Goal: Transaction & Acquisition: Purchase product/service

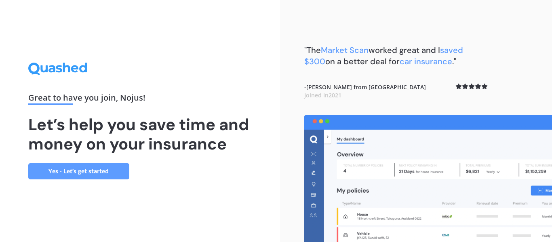
click at [83, 169] on link "Yes - Let’s get started" at bounding box center [78, 171] width 101 height 16
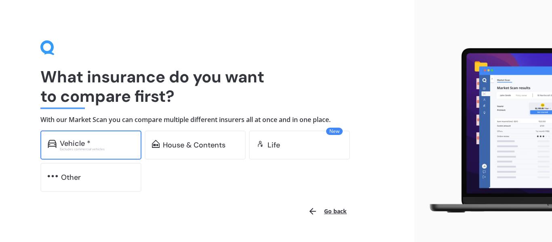
click at [110, 149] on div "Excludes commercial vehicles" at bounding box center [97, 148] width 74 height 3
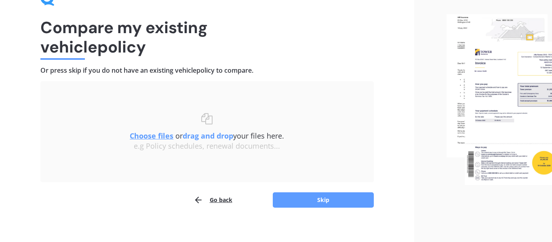
scroll to position [50, 0]
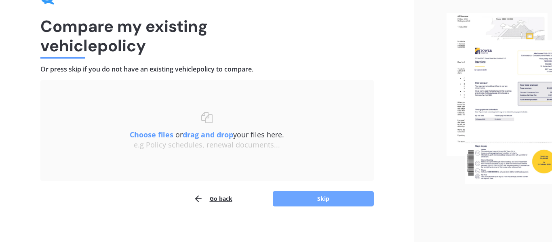
click at [329, 201] on button "Skip" at bounding box center [323, 198] width 101 height 15
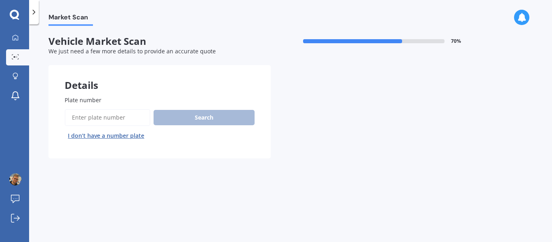
click at [122, 118] on input "Plate number" at bounding box center [108, 117] width 86 height 17
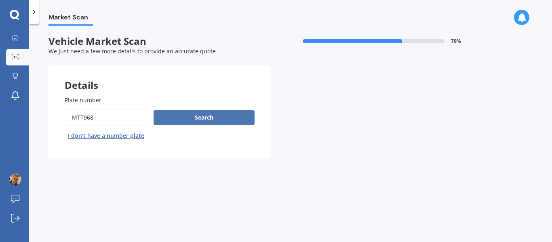
type input "mtt968"
click at [166, 115] on button "Search" at bounding box center [203, 117] width 101 height 15
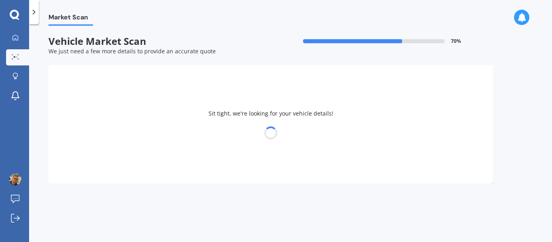
select select "HONDA"
select select "ODYSSEY"
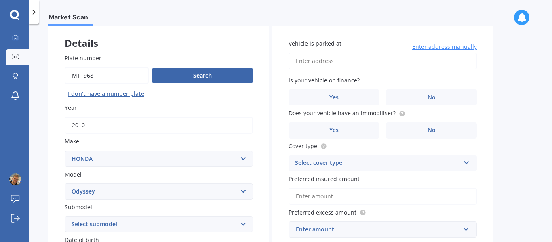
scroll to position [45, 0]
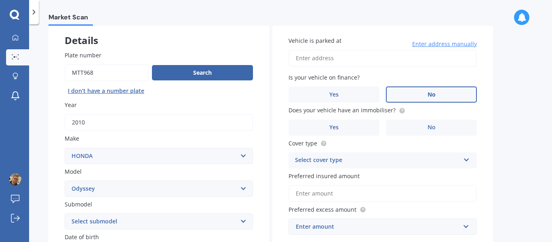
click at [425, 99] on label "No" at bounding box center [431, 94] width 91 height 16
click at [0, 0] on input "No" at bounding box center [0, 0] width 0 height 0
click at [354, 127] on label "Yes" at bounding box center [333, 128] width 91 height 16
click at [0, 0] on input "Yes" at bounding box center [0, 0] width 0 height 0
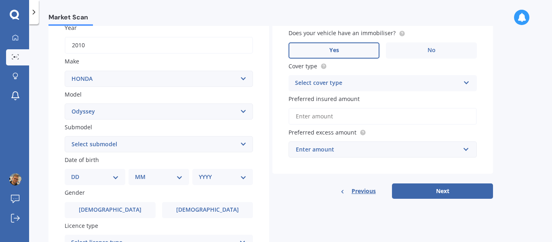
scroll to position [122, 0]
click at [165, 146] on select "Select submodel (all other) 2.2 litre 2.3 litre 2.4 litre L S V6 3.0 litre" at bounding box center [159, 144] width 188 height 16
select select "2.3 LITRE"
click at [65, 136] on select "Select submodel (all other) 2.2 litre 2.3 litre 2.4 litre L S V6 3.0 litre" at bounding box center [159, 144] width 188 height 16
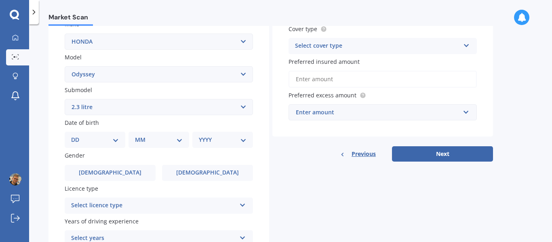
scroll to position [172, 0]
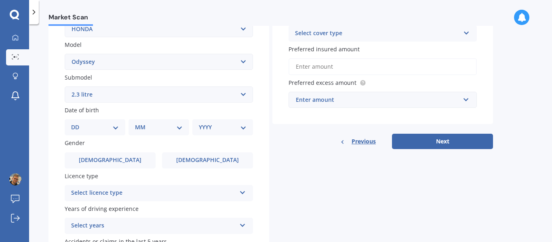
click at [80, 126] on select "DD 01 02 03 04 05 06 07 08 09 10 11 12 13 14 15 16 17 18 19 20 21 22 23 24 25 2…" at bounding box center [95, 127] width 48 height 9
select select "16"
click at [78, 123] on select "DD 01 02 03 04 05 06 07 08 09 10 11 12 13 14 15 16 17 18 19 20 21 22 23 24 25 2…" at bounding box center [95, 127] width 48 height 9
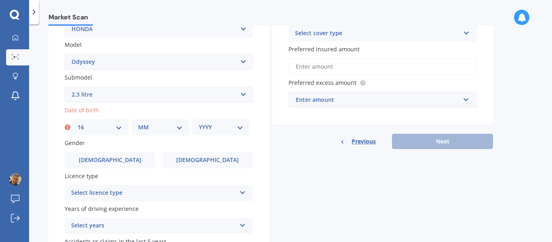
click at [140, 126] on select "MM 01 02 03 04 05 06 07 08 09 10 11 12" at bounding box center [160, 127] width 44 height 9
select select "09"
click at [138, 123] on select "MM 01 02 03 04 05 06 07 08 09 10 11 12" at bounding box center [160, 127] width 44 height 9
click at [208, 125] on select "YYYY 2025 2024 2023 2022 2021 2020 2019 2018 2017 2016 2015 2014 2013 2012 2011…" at bounding box center [221, 127] width 44 height 9
select select "2005"
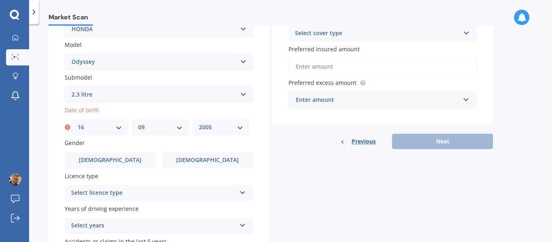
click at [199, 123] on select "YYYY 2025 2024 2023 2022 2021 2020 2019 2018 2017 2016 2015 2014 2013 2012 2011…" at bounding box center [221, 127] width 44 height 9
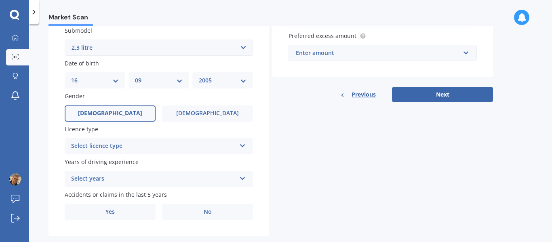
scroll to position [219, 0]
click at [108, 136] on div "Licence type Select licence type NZ Full NZ Restricted NZ Learners Australia Un…" at bounding box center [159, 138] width 188 height 29
click at [108, 139] on div "Select licence type NZ Full NZ Restricted NZ Learners Australia United Kingdom …" at bounding box center [159, 146] width 188 height 16
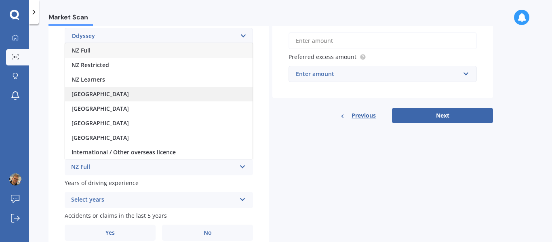
scroll to position [1, 0]
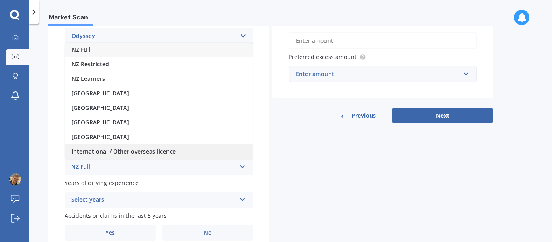
click at [104, 150] on span "International / Other overseas licence" at bounding box center [123, 151] width 104 height 8
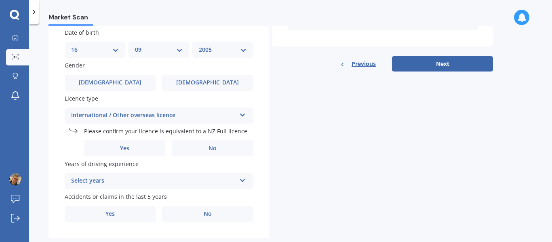
scroll to position [252, 0]
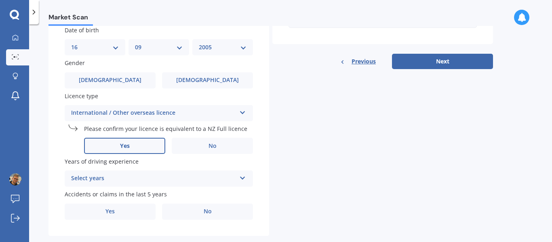
click at [122, 143] on span "Yes" at bounding box center [125, 146] width 10 height 7
click at [0, 0] on input "Yes" at bounding box center [0, 0] width 0 height 0
click at [98, 179] on div "Select years" at bounding box center [153, 179] width 165 height 10
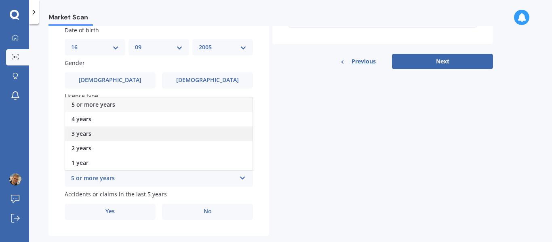
scroll to position [266, 0]
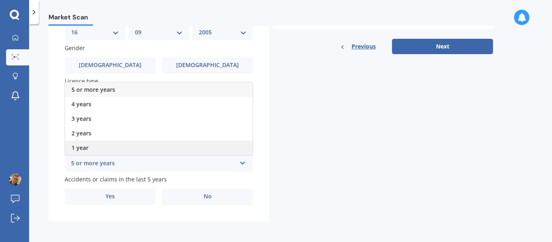
click at [100, 144] on div "1 year" at bounding box center [158, 148] width 187 height 15
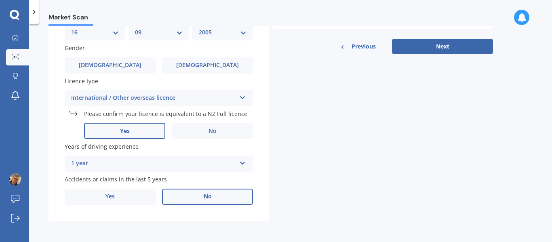
click at [197, 199] on label "No" at bounding box center [207, 197] width 91 height 16
click at [0, 0] on input "No" at bounding box center [0, 0] width 0 height 0
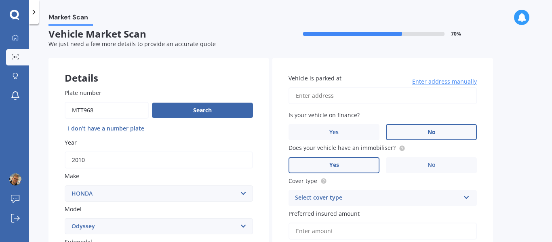
scroll to position [6, 0]
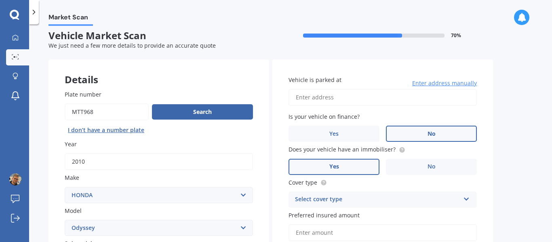
click at [376, 96] on input "Vehicle is parked at" at bounding box center [382, 97] width 188 height 17
type input "10 Wellesley Street East, Auckland Central, Auckland 1010"
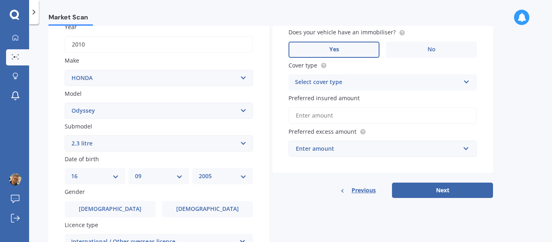
scroll to position [124, 0]
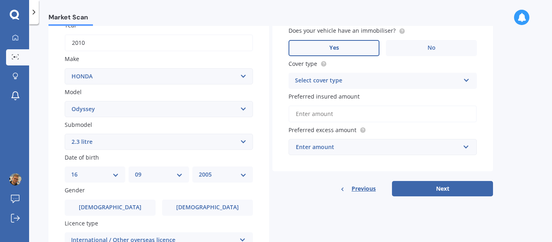
click at [316, 87] on div "Select cover type Comprehensive Third Party, Fire & Theft Third Party" at bounding box center [382, 81] width 188 height 16
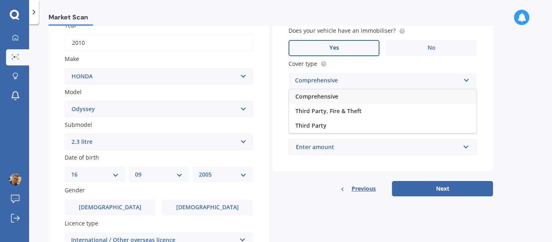
click at [319, 102] on div "Comprehensive" at bounding box center [382, 96] width 187 height 15
click at [319, 111] on input "Preferred insured amount" at bounding box center [382, 113] width 188 height 17
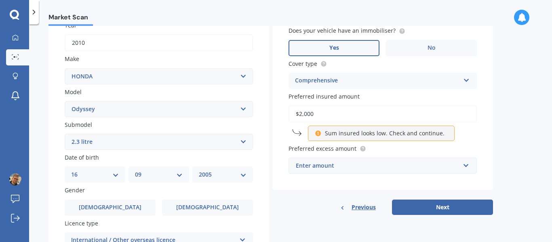
type input "$2,000"
click at [280, 161] on div "Vehicle is parked at 10 Wellesley Street East, Auckland Central, Auckland 1010 …" at bounding box center [382, 66] width 220 height 250
click at [333, 134] on p "Sum insured looks low. Check and continue." at bounding box center [385, 133] width 120 height 8
click at [333, 119] on input "$2,000" at bounding box center [382, 113] width 188 height 17
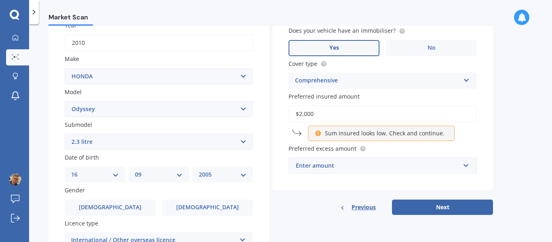
click at [333, 119] on input "$2,000" at bounding box center [382, 113] width 188 height 17
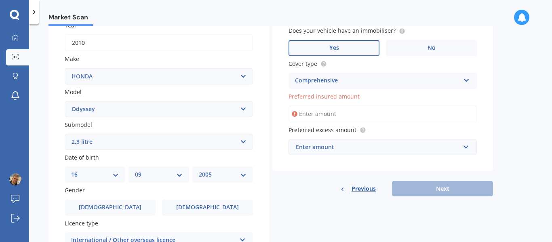
type input "$2"
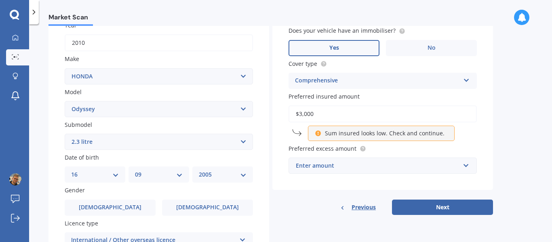
click at [323, 94] on span "Preferred insured amount" at bounding box center [323, 96] width 71 height 8
click at [323, 105] on input "$3,000" at bounding box center [382, 113] width 188 height 17
click at [308, 111] on input "$3,000" at bounding box center [382, 113] width 188 height 17
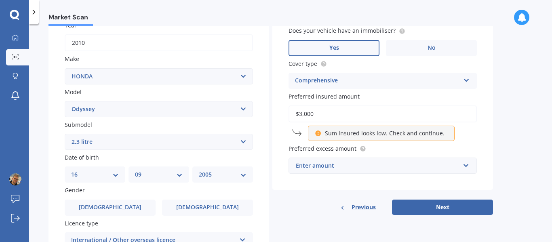
click at [308, 111] on input "$3,000" at bounding box center [382, 113] width 188 height 17
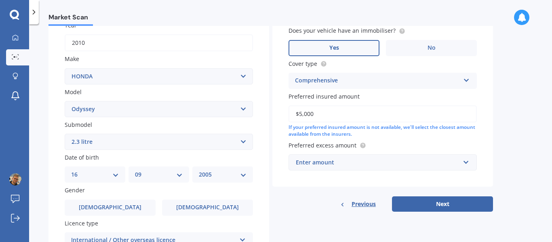
type input "$5,000"
click at [325, 168] on input "text" at bounding box center [379, 162] width 181 height 15
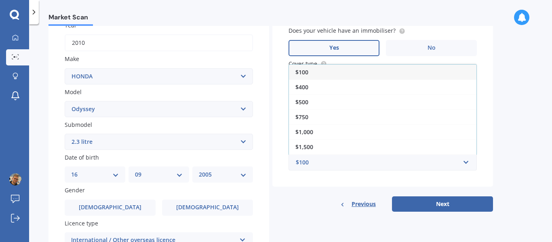
click at [298, 190] on div "Vehicle is parked at 10 Wellesley Street East, Auckland Central, Auckland 1010 …" at bounding box center [382, 76] width 220 height 271
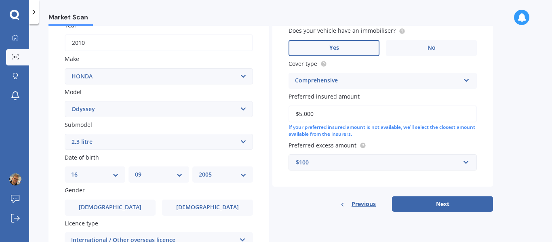
click at [350, 163] on div "$100" at bounding box center [378, 162] width 164 height 9
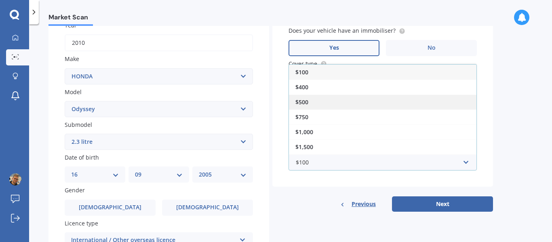
click at [327, 95] on div "$500" at bounding box center [382, 101] width 187 height 15
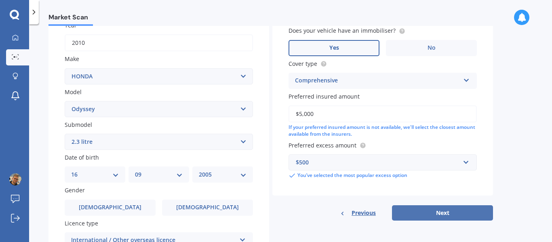
click at [408, 215] on button "Next" at bounding box center [442, 212] width 101 height 15
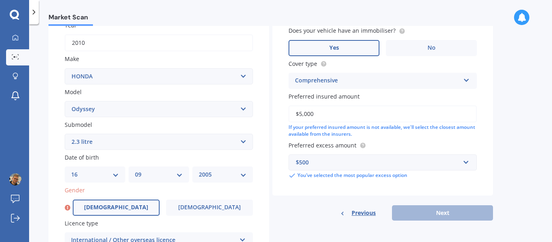
click at [120, 214] on label "Male" at bounding box center [116, 207] width 87 height 16
click at [0, 0] on input "Male" at bounding box center [0, 0] width 0 height 0
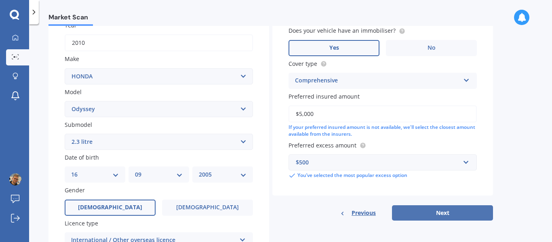
click at [439, 218] on button "Next" at bounding box center [442, 212] width 101 height 15
select select "16"
select select "09"
select select "2005"
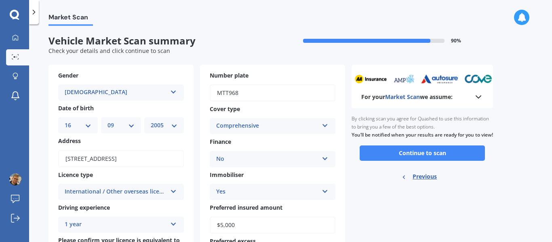
scroll to position [0, 0]
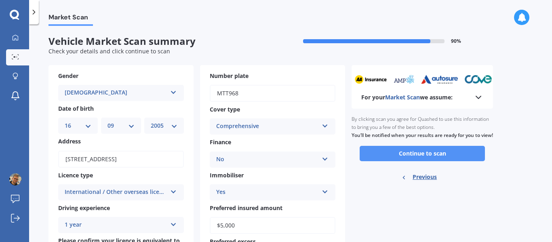
click at [413, 161] on button "Continue to scan" at bounding box center [421, 153] width 125 height 15
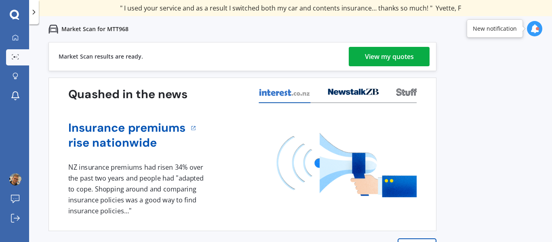
click at [121, 42] on div "Market Scan results are ready." at bounding box center [101, 56] width 84 height 28
click at [376, 60] on div "View my quotes" at bounding box center [389, 56] width 49 height 19
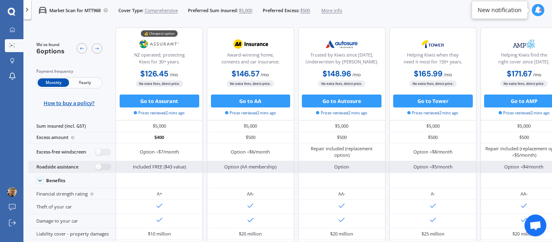
click at [152, 165] on div "Included FREE ($43 value)" at bounding box center [159, 167] width 53 height 6
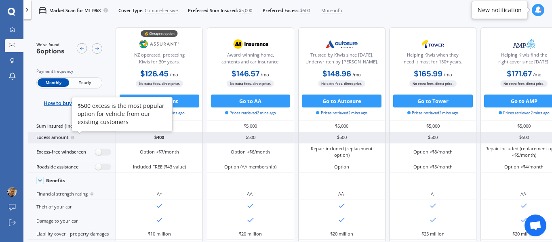
click at [73, 137] on circle at bounding box center [72, 137] width 3 height 3
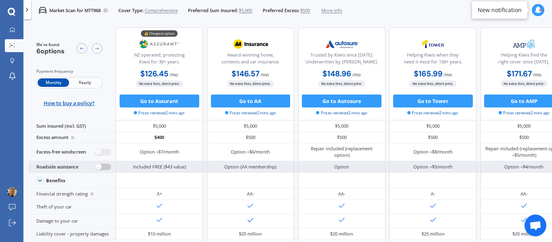
click at [103, 167] on label at bounding box center [103, 167] width 16 height 7
radio input "true"
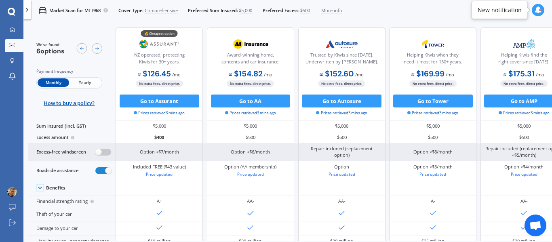
click at [106, 153] on label at bounding box center [103, 152] width 16 height 7
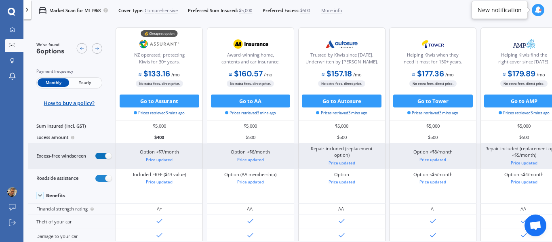
click at [106, 153] on label at bounding box center [103, 156] width 16 height 7
radio input "false"
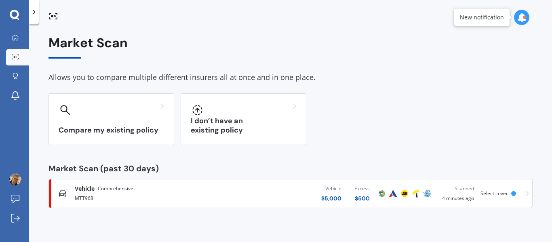
click at [344, 191] on div "Vehicle $ 5,000 Excess $ 500" at bounding box center [296, 193] width 159 height 24
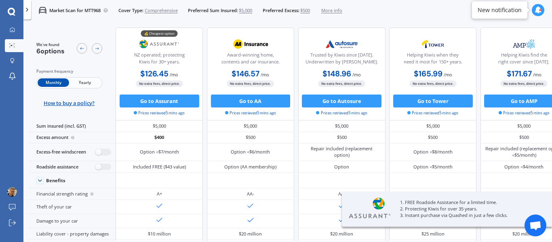
click at [337, 11] on span "More info" at bounding box center [331, 10] width 21 height 6
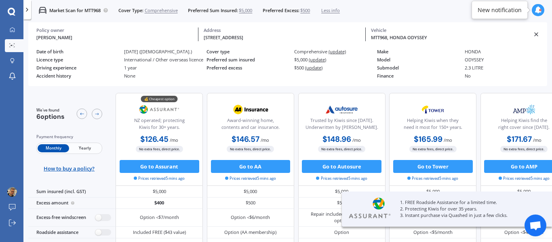
click at [307, 9] on span "$500" at bounding box center [305, 10] width 10 height 6
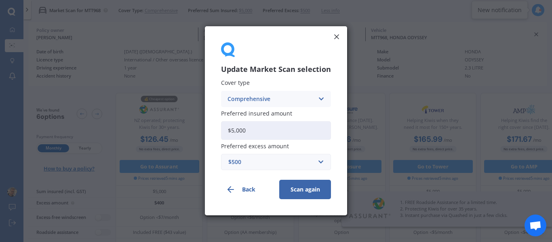
click at [250, 172] on form "Update Market Scan selection Cover type Comprehensive Comprehensive Third Party…" at bounding box center [276, 132] width 110 height 134
click at [252, 170] on form "Update Market Scan selection Cover type Comprehensive Comprehensive Third Party…" at bounding box center [276, 132] width 110 height 134
click at [265, 155] on input "text" at bounding box center [273, 162] width 103 height 15
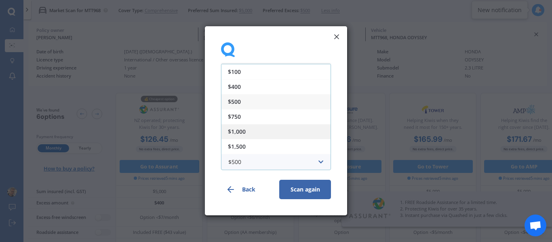
click at [241, 132] on span "$1,000" at bounding box center [237, 132] width 18 height 6
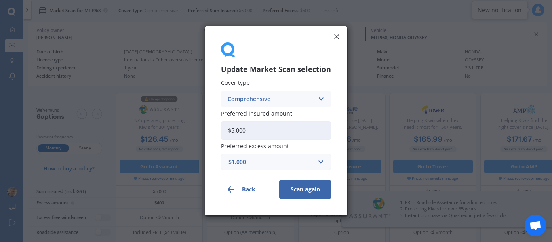
click at [295, 180] on button "Scan again" at bounding box center [305, 189] width 52 height 19
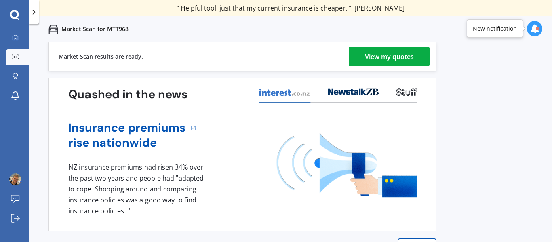
click at [166, 61] on div "Market Scan results are ready. View my quotes" at bounding box center [242, 56] width 388 height 29
click at [405, 58] on div "View my quotes" at bounding box center [389, 56] width 49 height 19
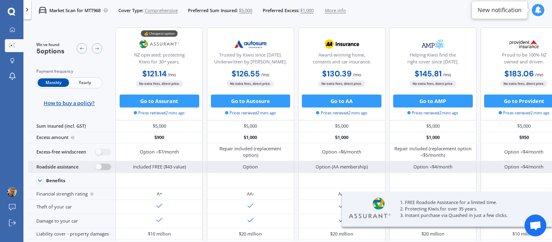
click at [101, 166] on label at bounding box center [103, 167] width 16 height 7
radio input "true"
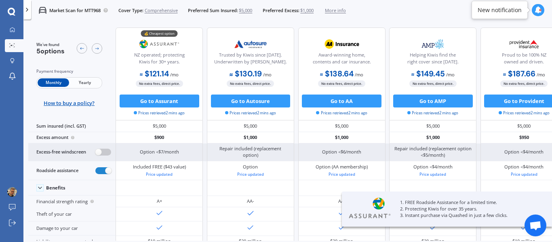
click at [104, 154] on label at bounding box center [103, 152] width 16 height 7
radio input "true"
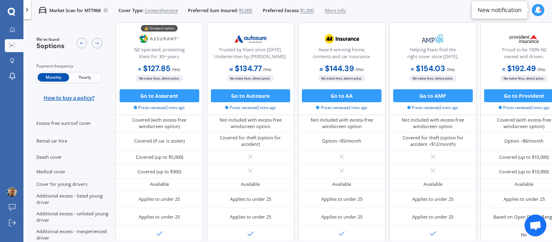
scroll to position [359, 0]
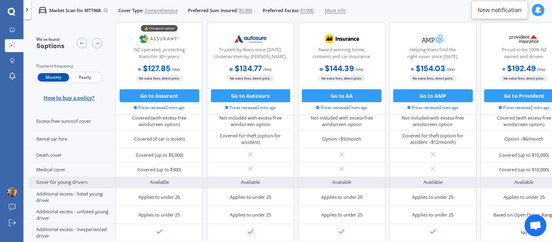
click at [118, 178] on div "Available" at bounding box center [158, 182] width 87 height 11
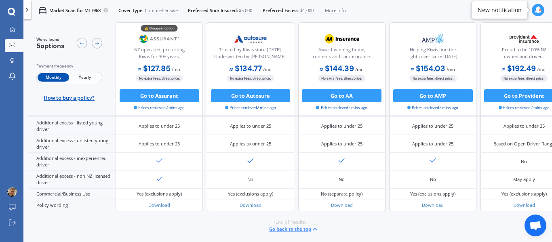
scroll to position [453, 0]
